Goal: Task Accomplishment & Management: Manage account settings

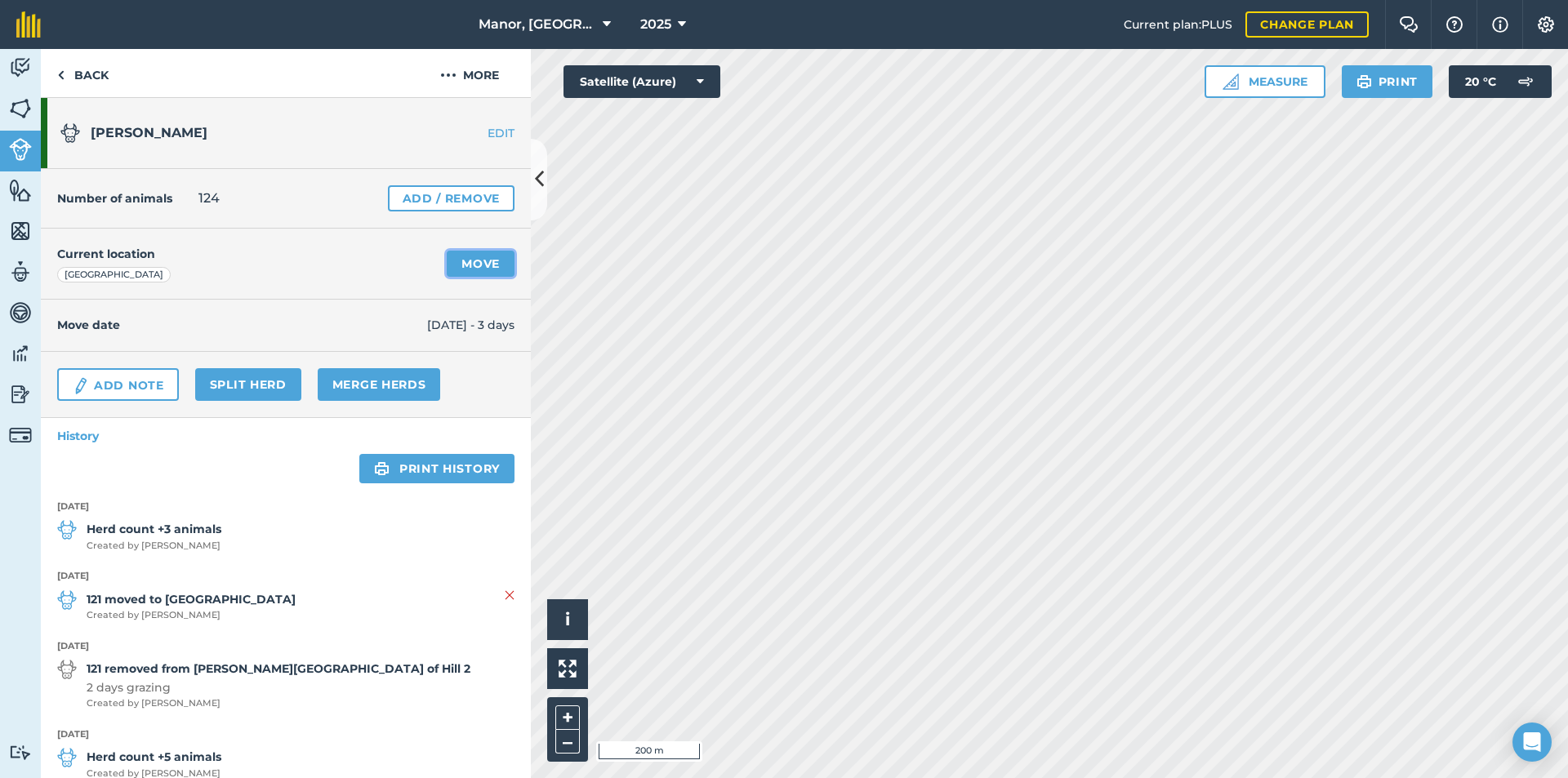
click at [476, 268] on link "Move" at bounding box center [481, 264] width 68 height 26
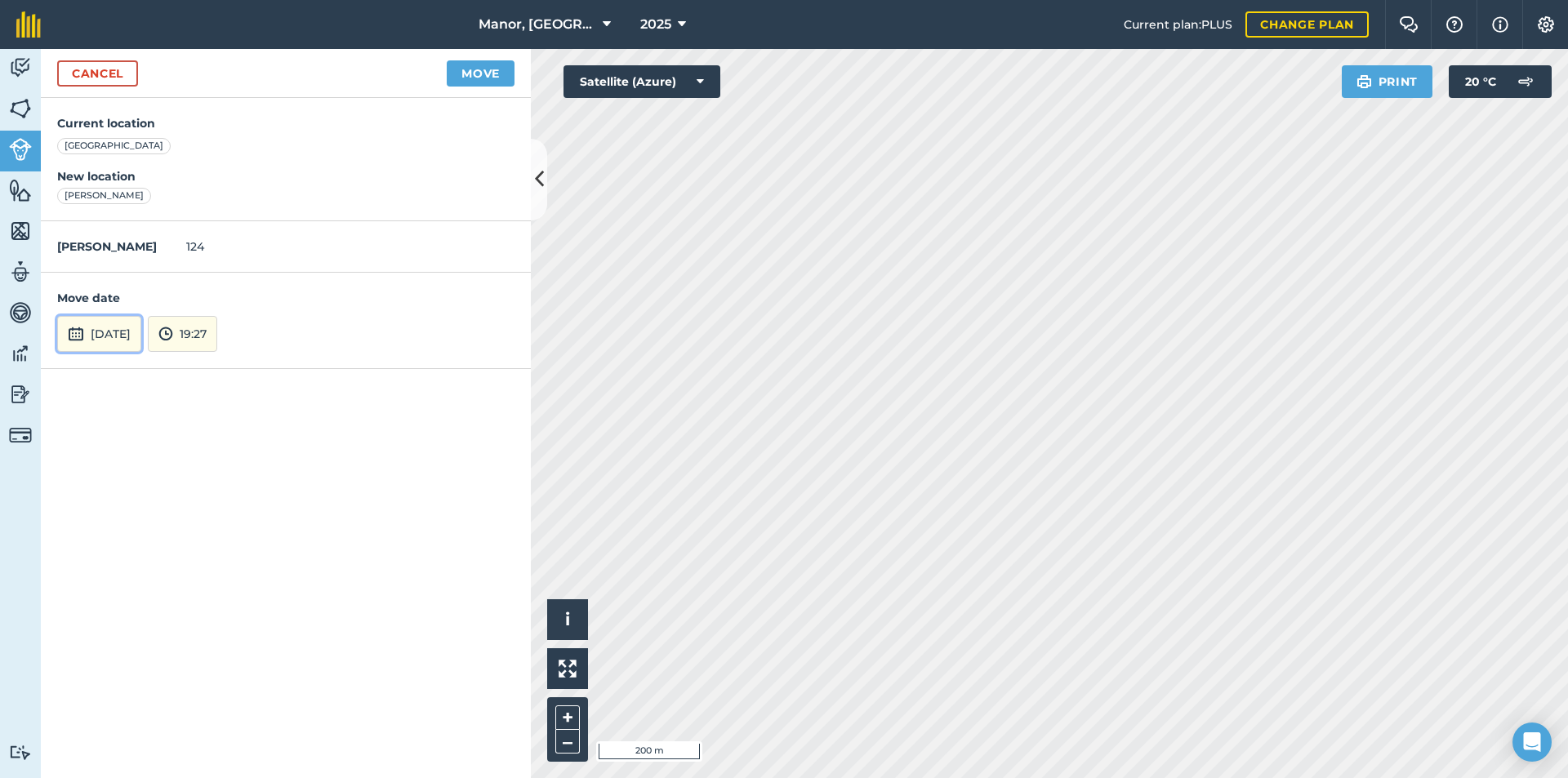
click at [98, 342] on button "[DATE]" at bounding box center [98, 334] width 84 height 36
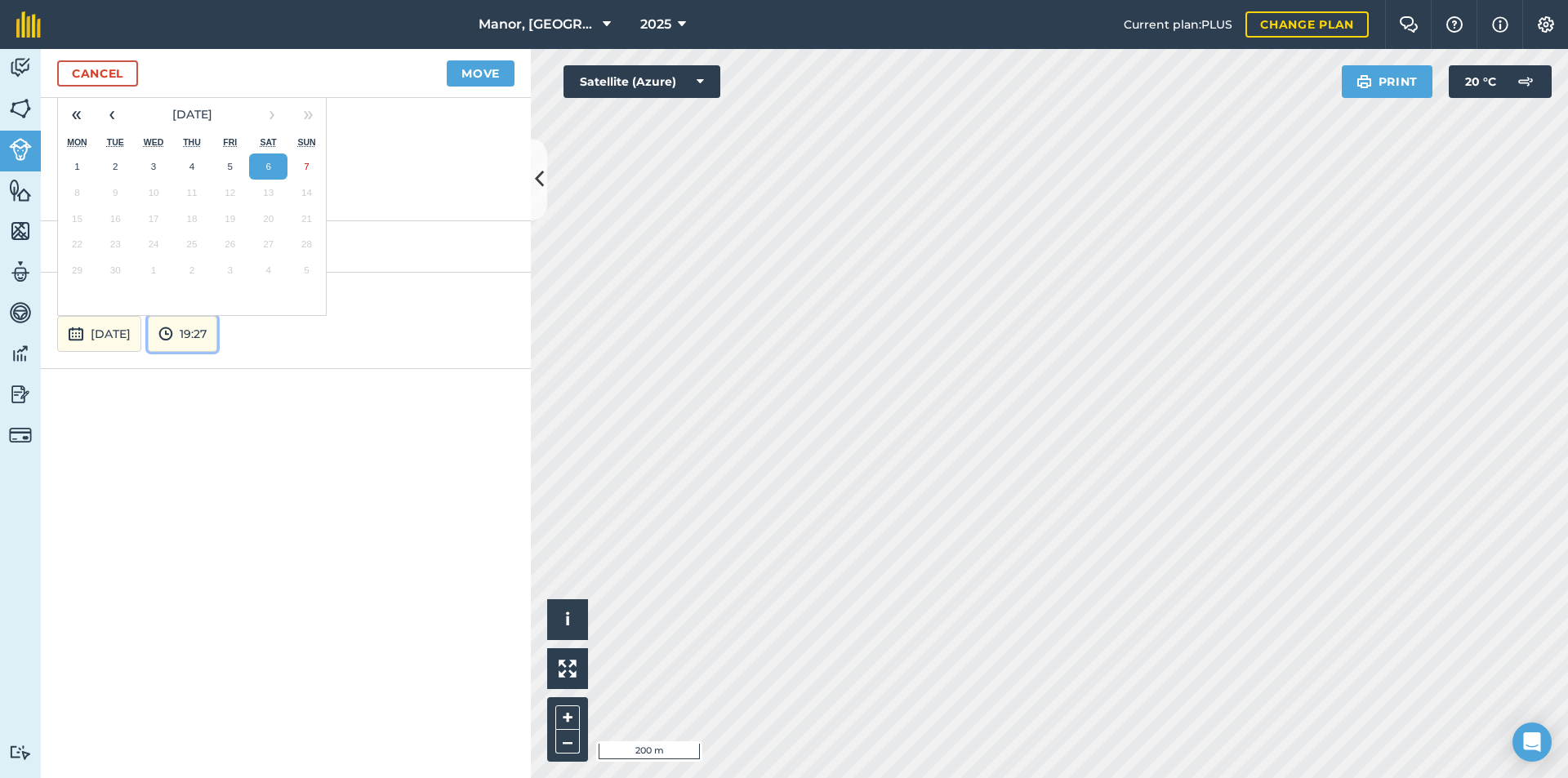
click at [217, 332] on button "19:27" at bounding box center [182, 334] width 69 height 36
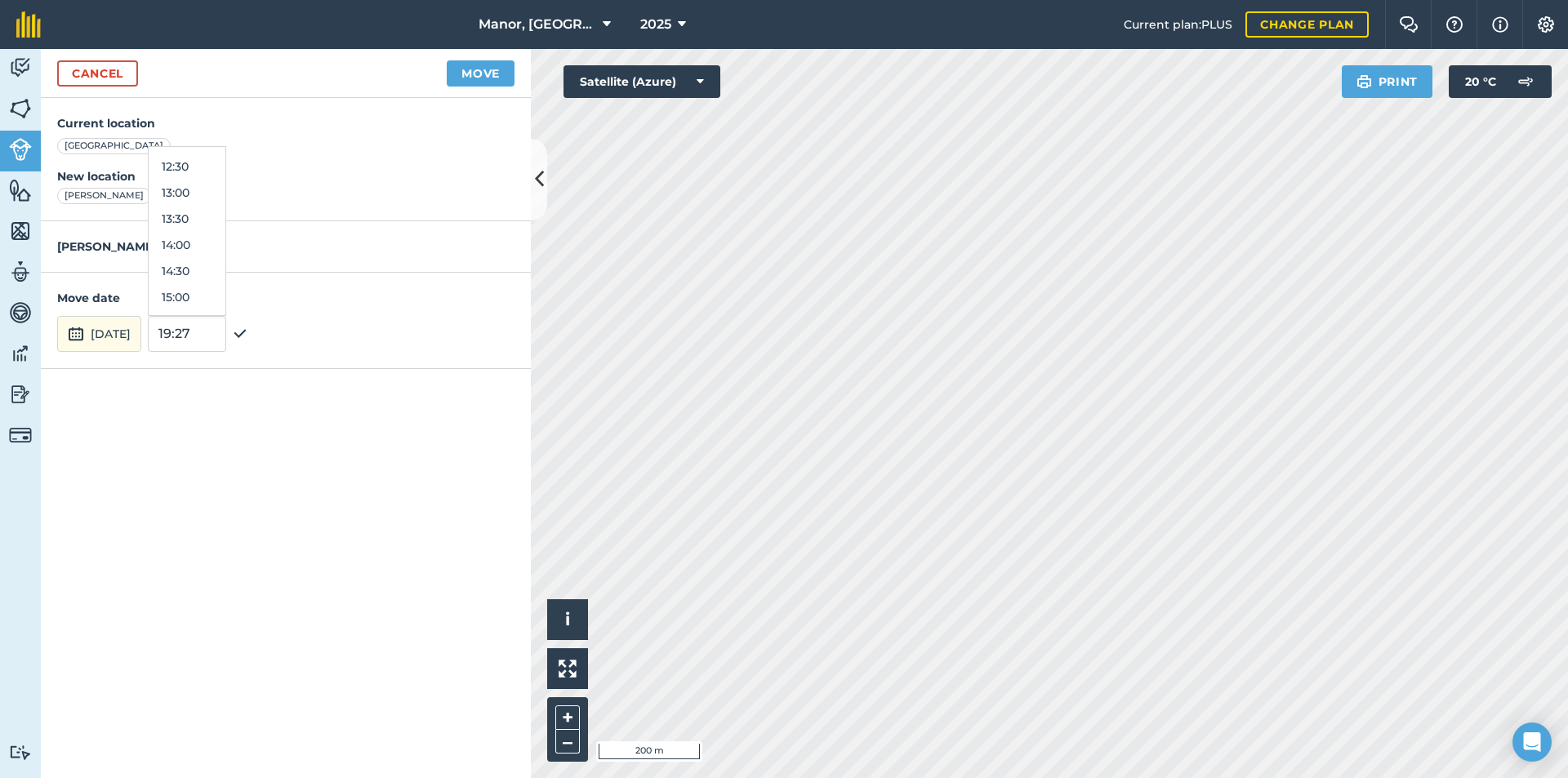
scroll to position [499, 0]
click at [210, 230] on button "11:00" at bounding box center [187, 235] width 76 height 26
click at [489, 70] on button "Move" at bounding box center [481, 74] width 68 height 26
